Goal: Task Accomplishment & Management: Complete application form

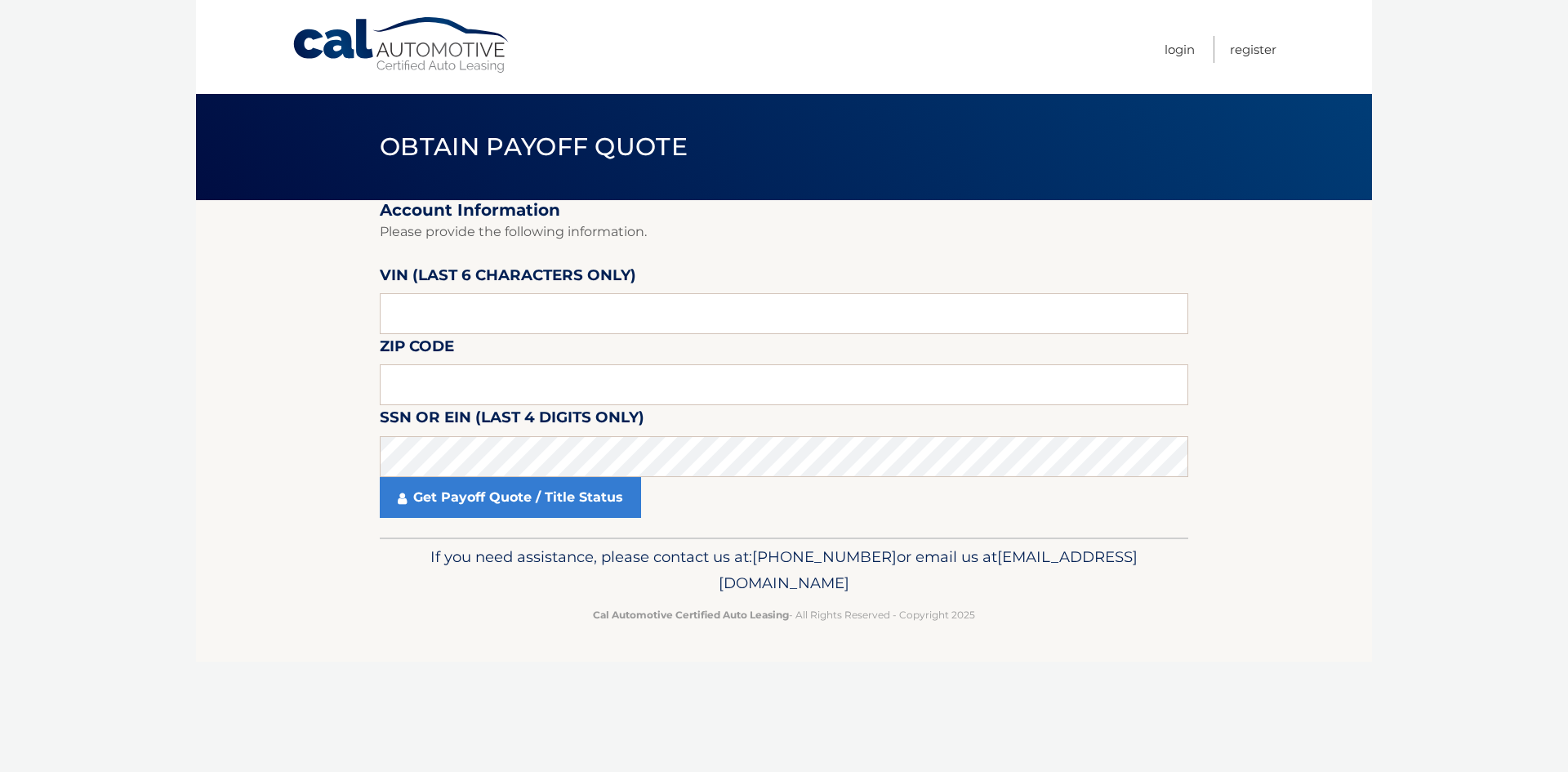
click at [466, 518] on fieldset "Account Information Please provide the following information. [PERSON_NAME] (la…" at bounding box center [784, 368] width 809 height 338
click at [428, 373] on input "text" at bounding box center [784, 385] width 809 height 41
click at [405, 366] on input "0" at bounding box center [784, 385] width 809 height 41
type input "08536"
click at [434, 316] on input "text" at bounding box center [784, 313] width 809 height 41
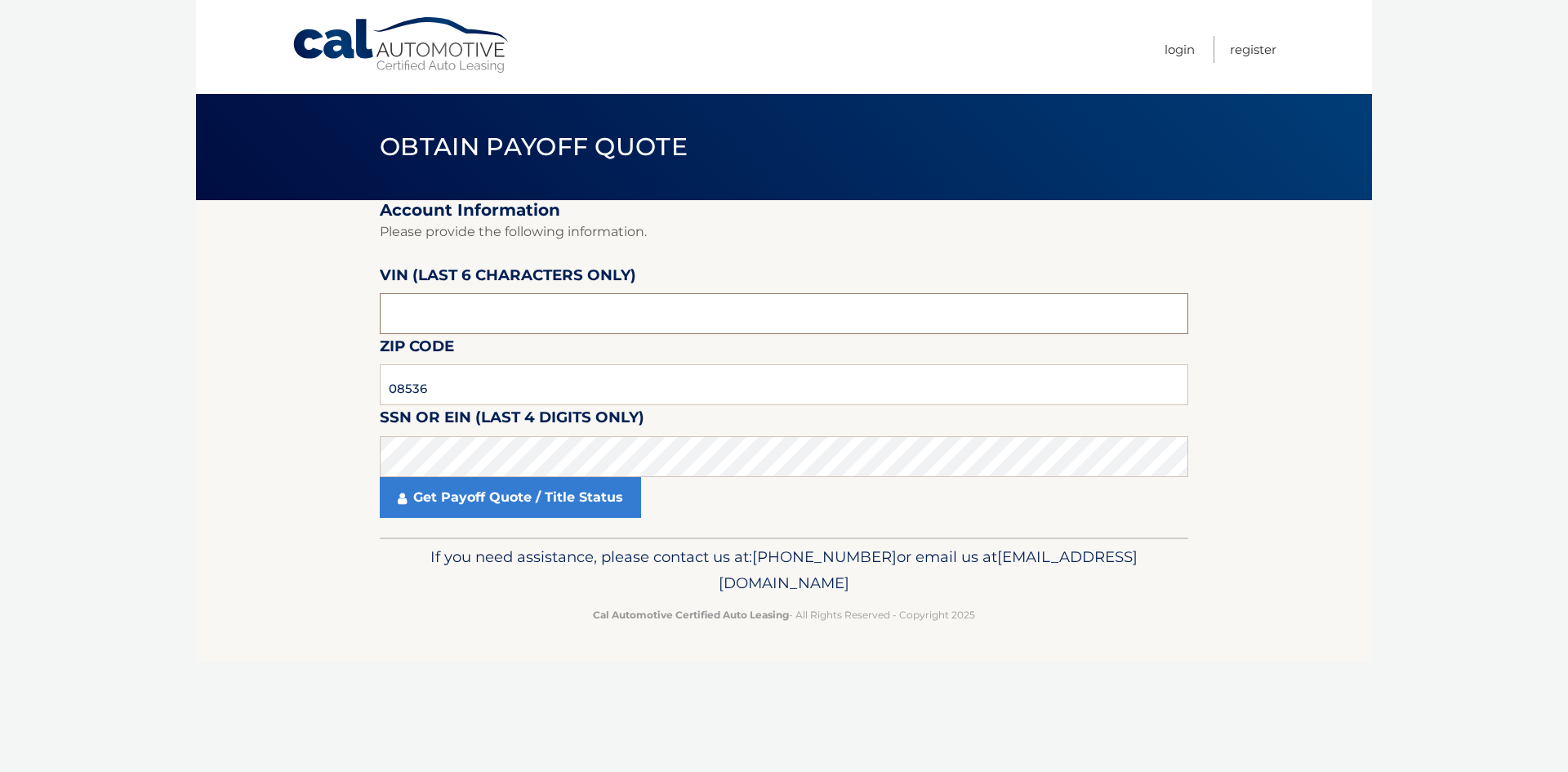
click at [431, 313] on input "text" at bounding box center [784, 313] width 809 height 41
type input "076193"
click at [470, 522] on fieldset "Account Information Please provide the following information. [PERSON_NAME] (la…" at bounding box center [784, 368] width 809 height 338
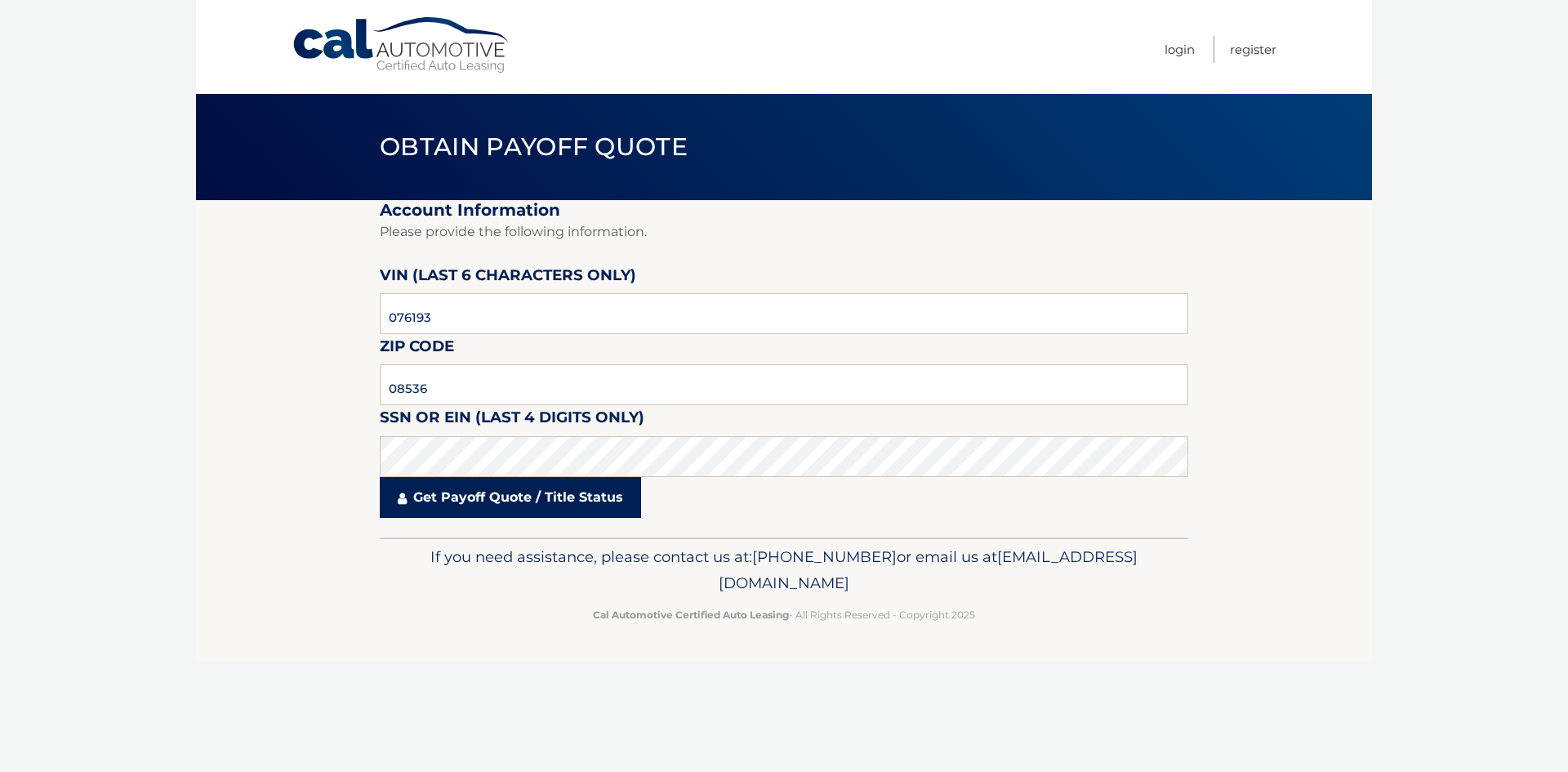
click at [465, 502] on link "Get Payoff Quote / Title Status" at bounding box center [511, 497] width 261 height 41
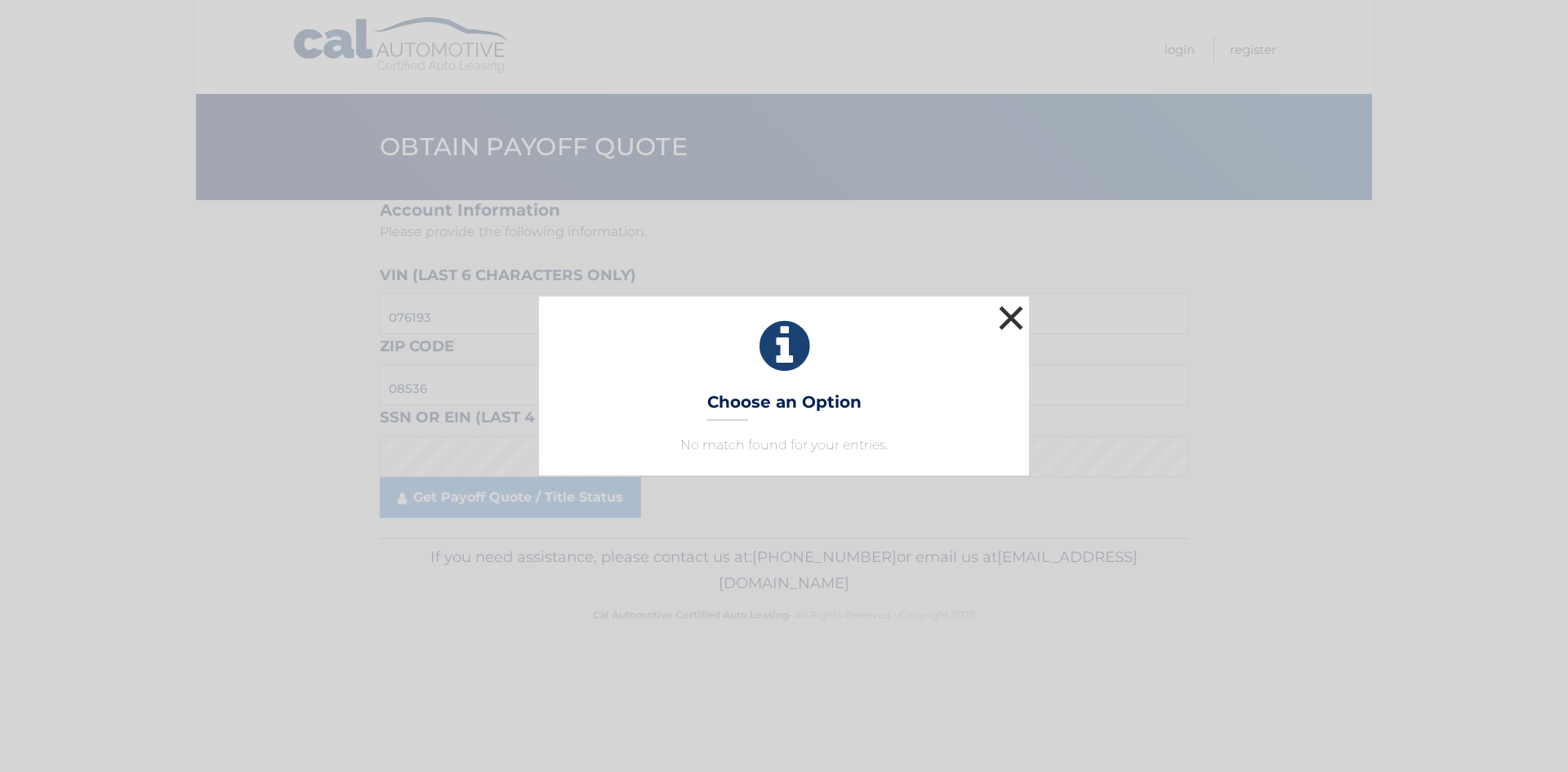
click at [1010, 318] on button "×" at bounding box center [1011, 318] width 32 height 32
